Goal: Information Seeking & Learning: Learn about a topic

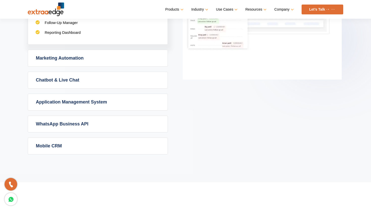
scroll to position [347, 0]
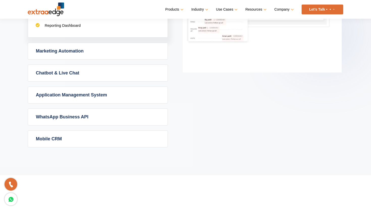
click at [131, 117] on link "WhatsApp Business API" at bounding box center [98, 117] width 140 height 16
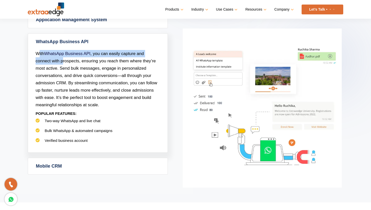
scroll to position [325, 0]
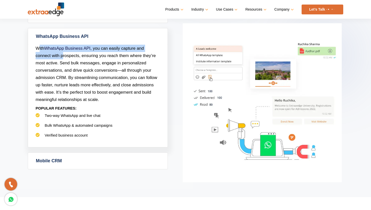
click at [68, 161] on link "Mobile CRM" at bounding box center [98, 161] width 140 height 16
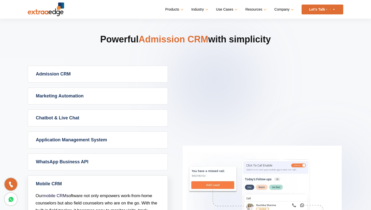
scroll to position [194, 0]
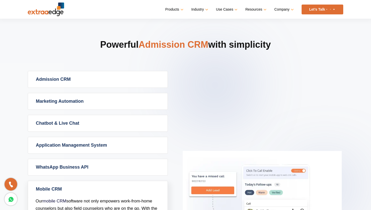
click at [73, 148] on link "Application Management System" at bounding box center [98, 145] width 140 height 16
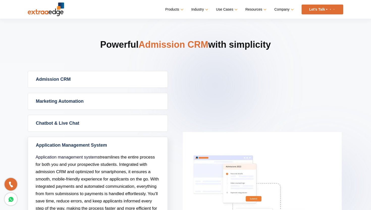
click at [76, 104] on link "Marketing Automation" at bounding box center [98, 101] width 140 height 16
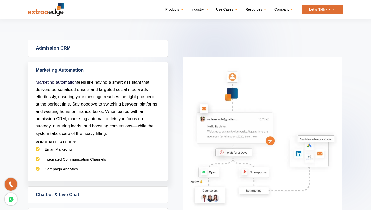
scroll to position [221, 0]
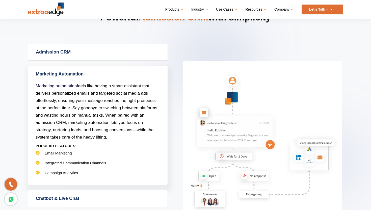
click at [87, 56] on link "Admission CRM" at bounding box center [98, 52] width 140 height 16
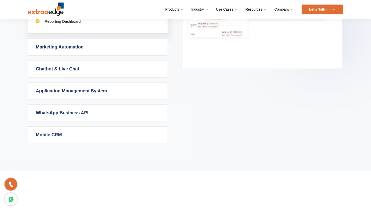
scroll to position [351, 0]
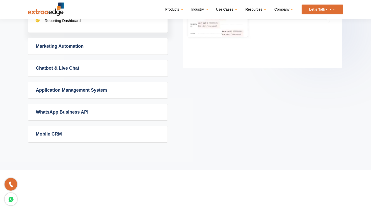
click at [87, 65] on link "Chatbot & Live Chat" at bounding box center [98, 68] width 140 height 16
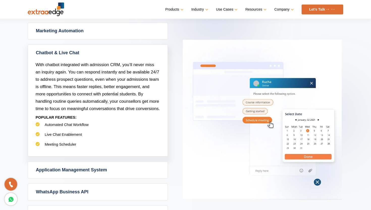
scroll to position [264, 0]
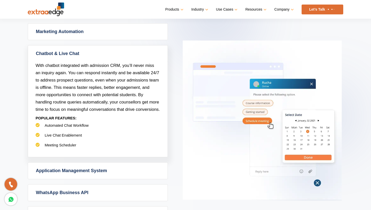
click at [89, 54] on link "Chatbot & Live Chat" at bounding box center [98, 53] width 140 height 16
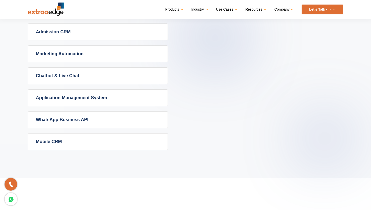
scroll to position [238, 0]
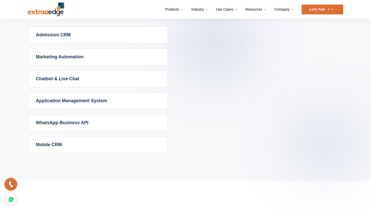
click at [63, 81] on link "Chatbot & Live Chat" at bounding box center [98, 79] width 140 height 16
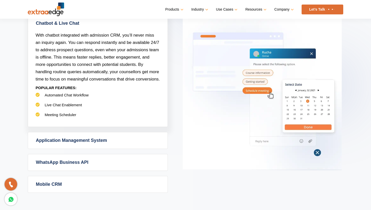
scroll to position [295, 0]
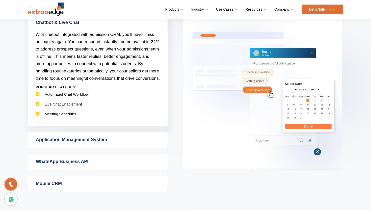
click at [71, 158] on link "WhatsApp Business API" at bounding box center [98, 162] width 140 height 16
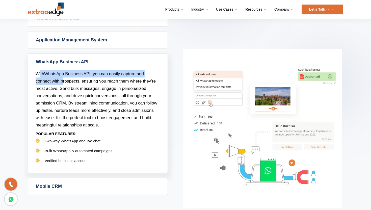
scroll to position [301, 0]
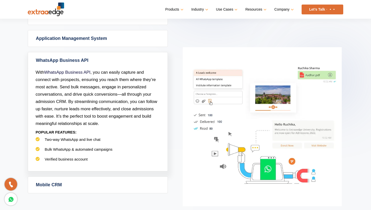
click at [71, 121] on p "With WhatsApp Business API , you can easily capture and connect with prospects,…" at bounding box center [98, 98] width 125 height 59
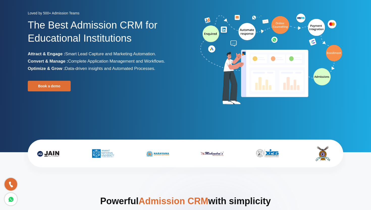
scroll to position [0, 0]
